Goal: Obtain resource: Obtain resource

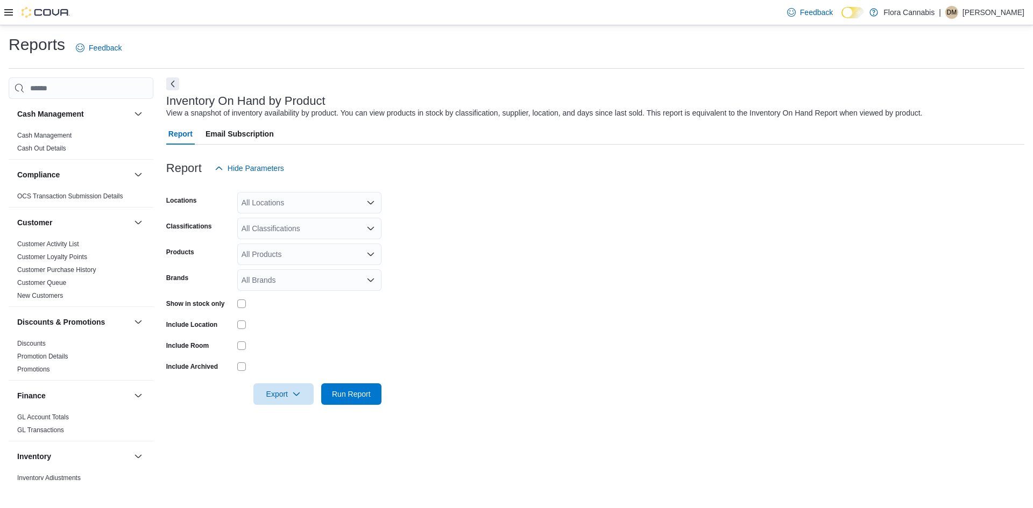
click at [335, 204] on div "All Locations" at bounding box center [309, 203] width 144 height 22
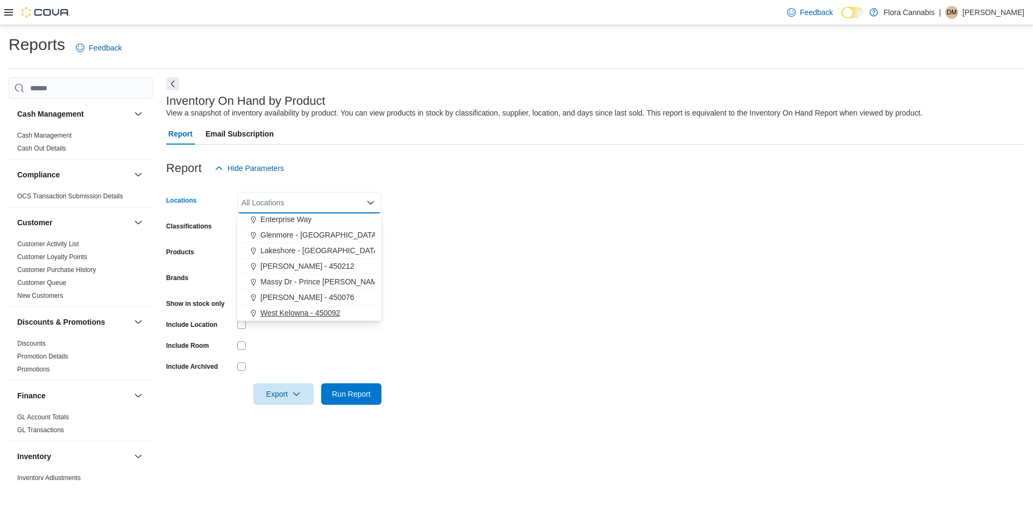
click at [335, 310] on span "West Kelowna - 450092" at bounding box center [300, 313] width 80 height 11
click at [512, 239] on form "Locations [GEOGRAPHIC_DATA] - 450092 Combo box. Selected. [GEOGRAPHIC_DATA] - 4…" at bounding box center [595, 292] width 858 height 226
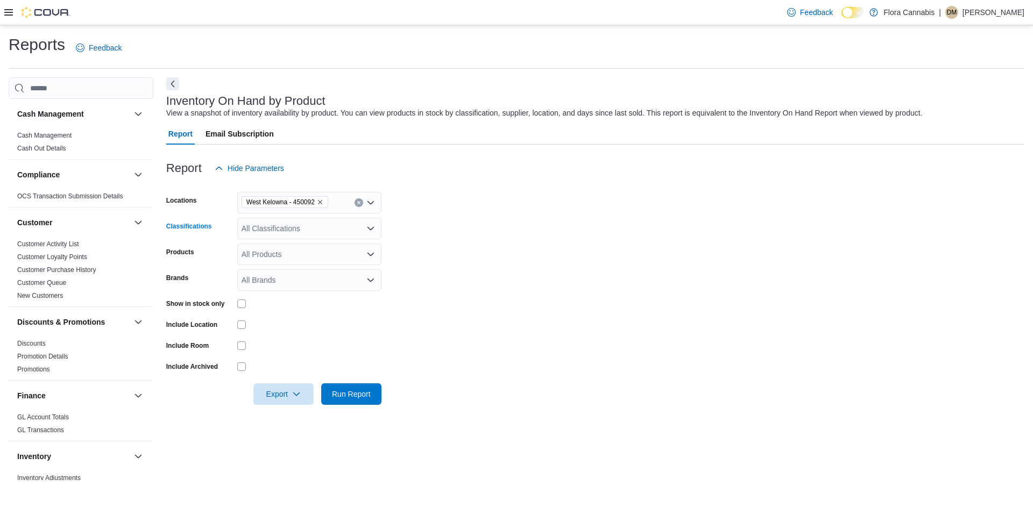
click at [288, 237] on div "All Classifications" at bounding box center [309, 229] width 144 height 22
type input "*"
type input "*****"
click at [284, 249] on span "Beverages" at bounding box center [278, 247] width 36 height 11
drag, startPoint x: 628, startPoint y: 231, endPoint x: 432, endPoint y: 265, distance: 198.2
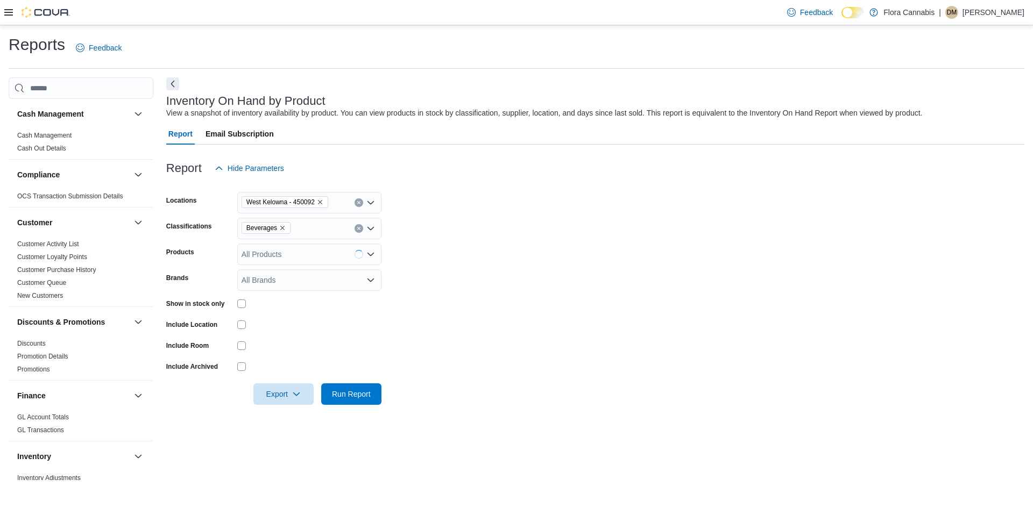
click at [627, 231] on form "Locations West Kelowna - 450092 Classifications Beverages Products All Products…" at bounding box center [595, 292] width 858 height 226
click at [273, 386] on span "Export" at bounding box center [283, 394] width 47 height 22
click at [282, 407] on button "Export to Excel" at bounding box center [284, 416] width 61 height 22
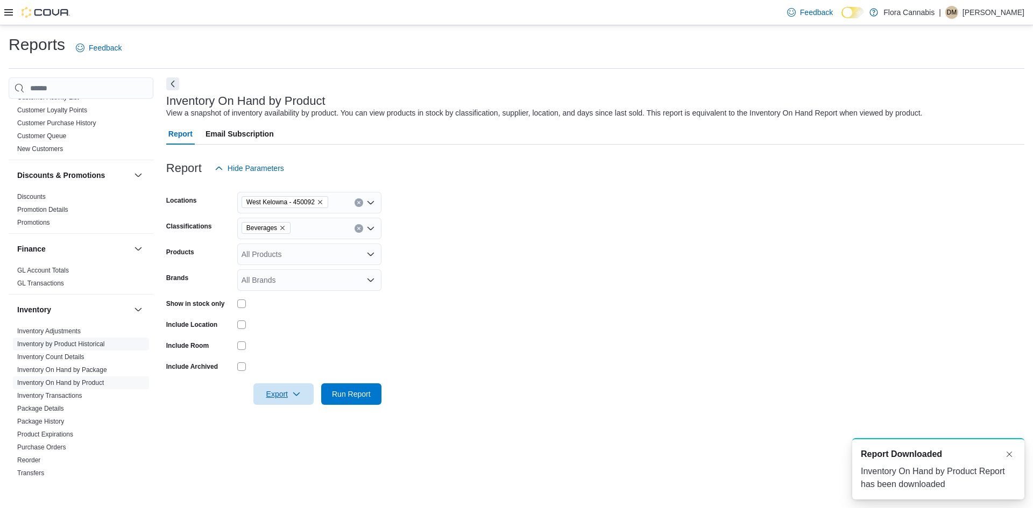
scroll to position [323, 0]
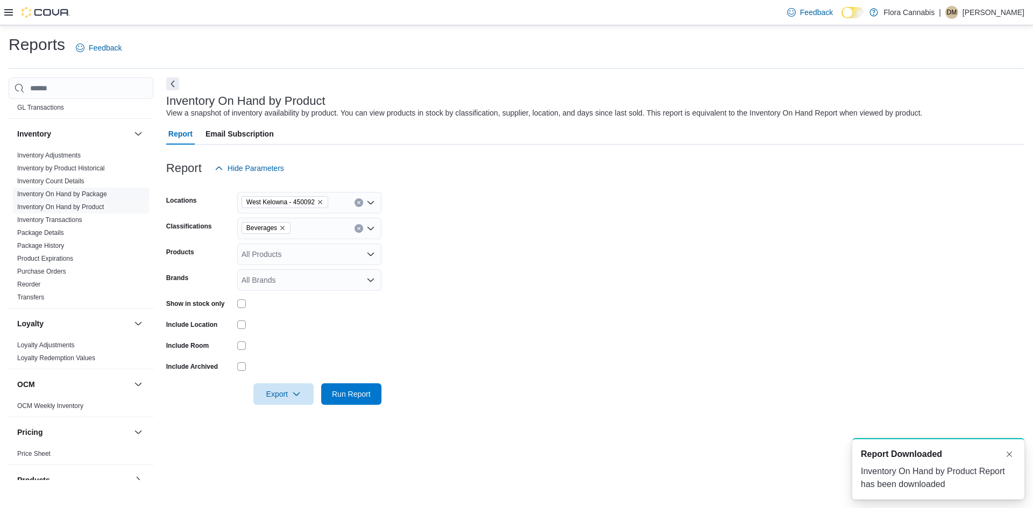
click at [94, 195] on link "Inventory On Hand by Package" at bounding box center [62, 194] width 90 height 8
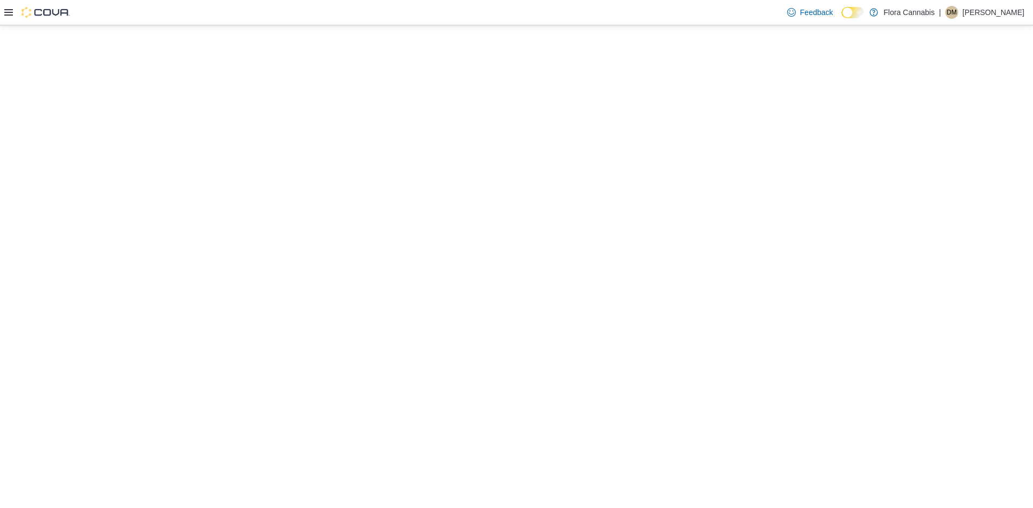
select select "**********"
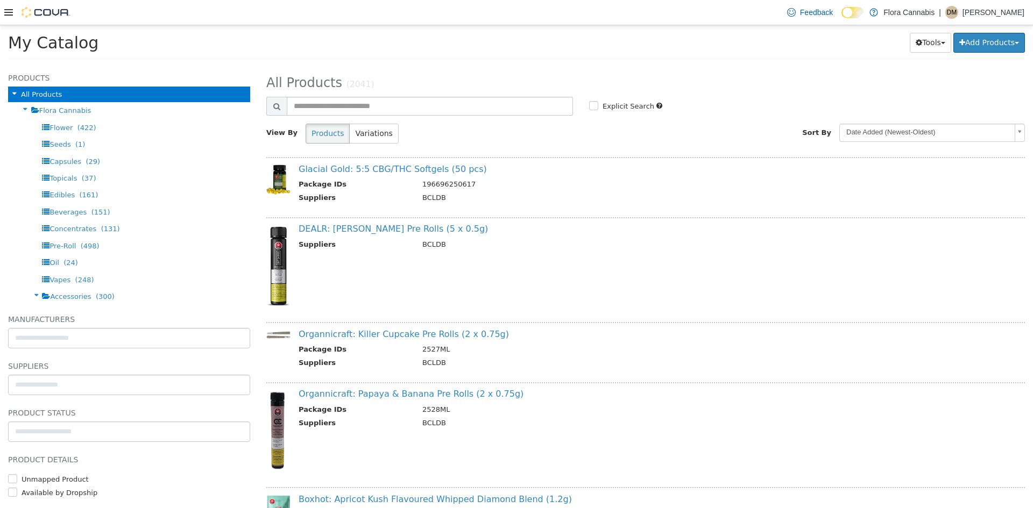
scroll to position [646, 0]
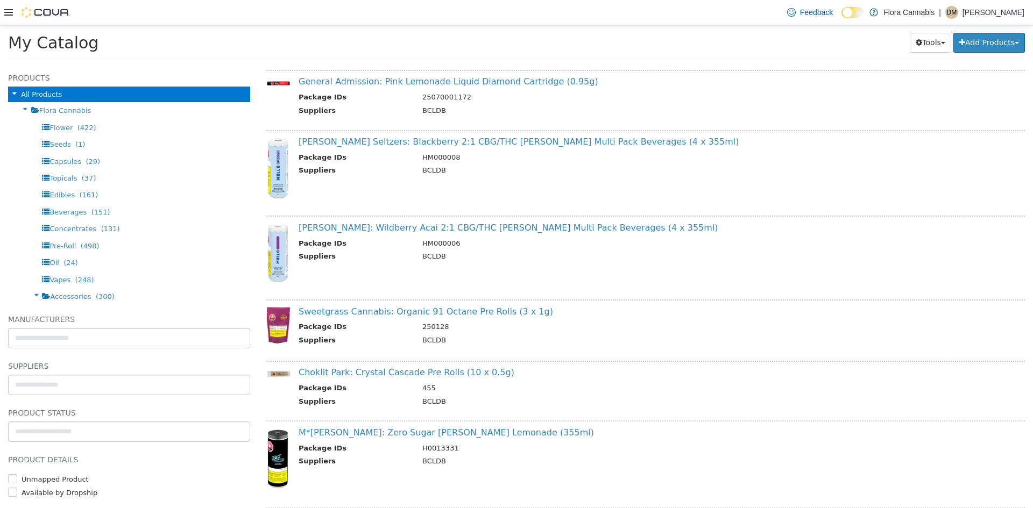
click at [3, 8] on div "Feedback Dark Mode [PERSON_NAME] | [PERSON_NAME]" at bounding box center [516, 12] width 1033 height 25
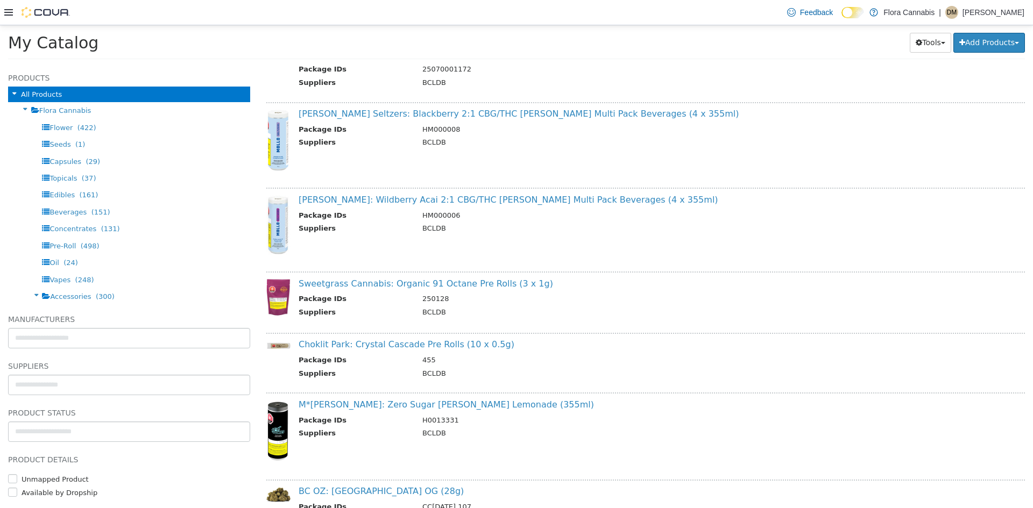
scroll to position [699, 0]
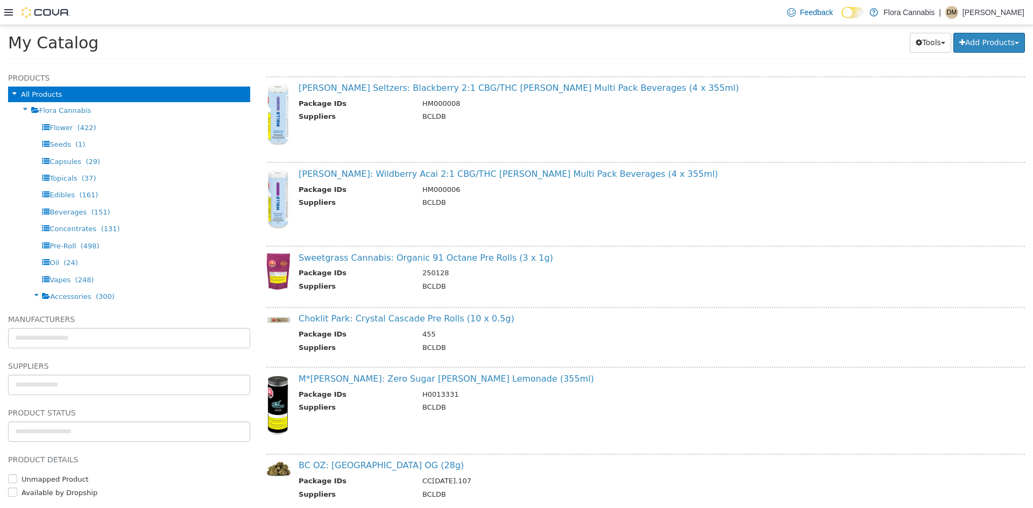
click at [10, 2] on div at bounding box center [37, 12] width 66 height 25
click at [10, 11] on icon at bounding box center [8, 12] width 9 height 9
